Goal: Information Seeking & Learning: Find an Auditor

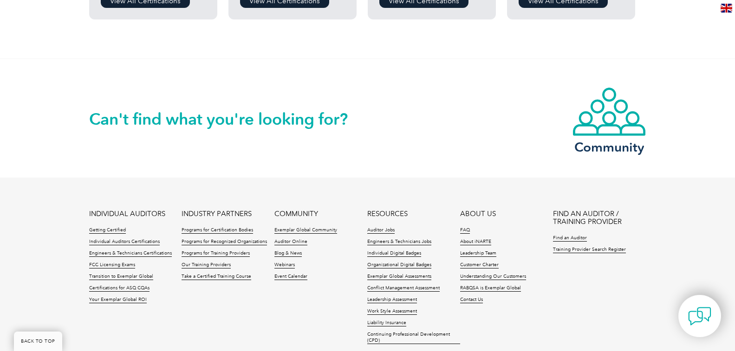
scroll to position [929, 0]
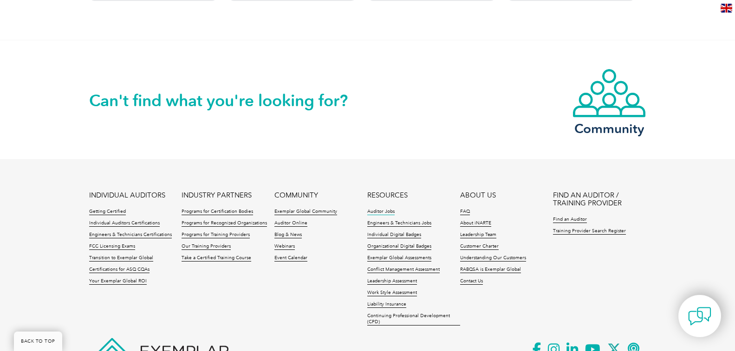
click at [381, 213] on link "Auditor Jobs" at bounding box center [380, 212] width 27 height 6
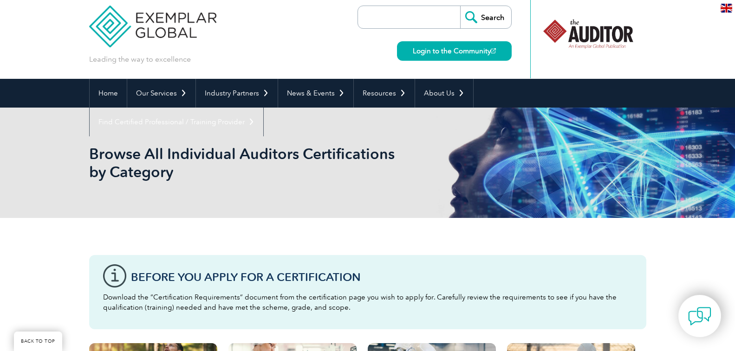
scroll to position [0, 0]
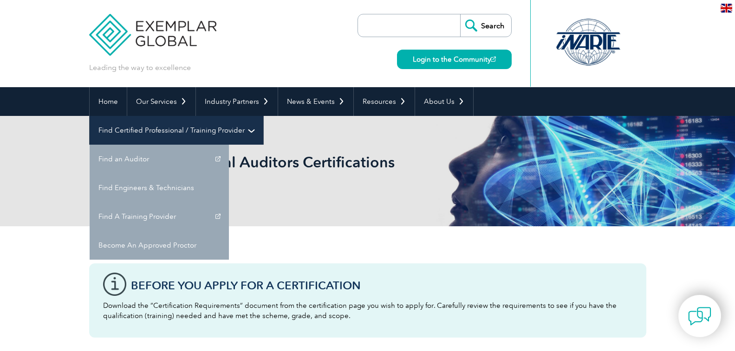
click at [263, 116] on link "Find Certified Professional / Training Provider" at bounding box center [177, 130] width 174 height 29
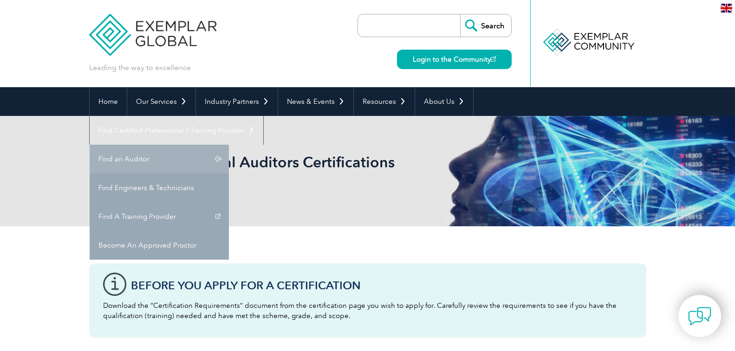
click at [229, 145] on link "Find an Auditor" at bounding box center [159, 159] width 139 height 29
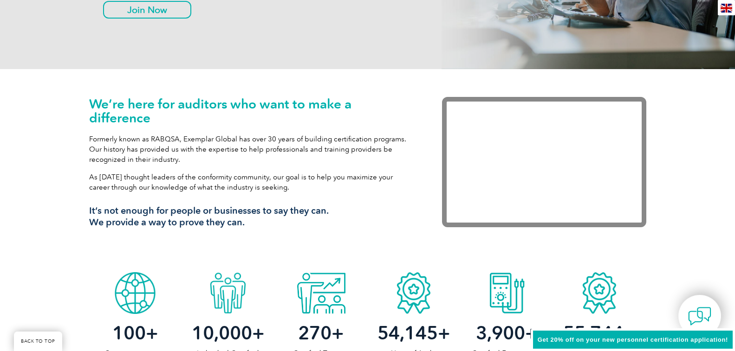
scroll to position [279, 0]
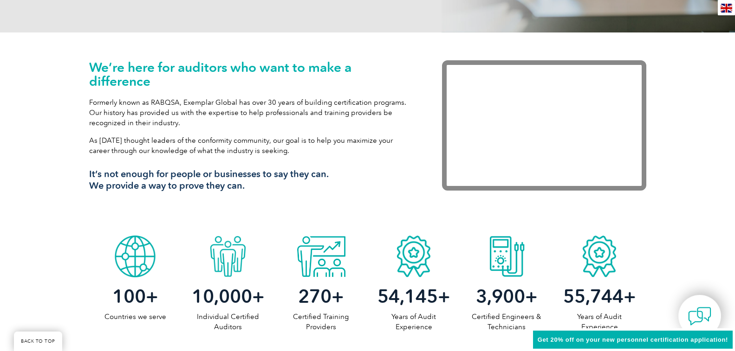
click at [667, 337] on span "Get 20% off on your new personnel certification application!" at bounding box center [633, 340] width 190 height 7
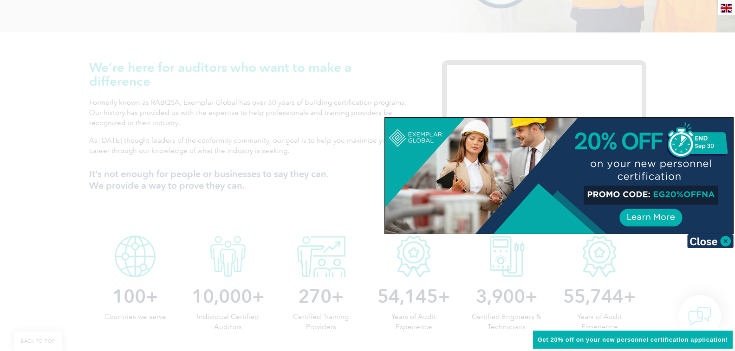
click at [659, 220] on div at bounding box center [559, 176] width 348 height 116
